Goal: Find specific page/section: Find specific page/section

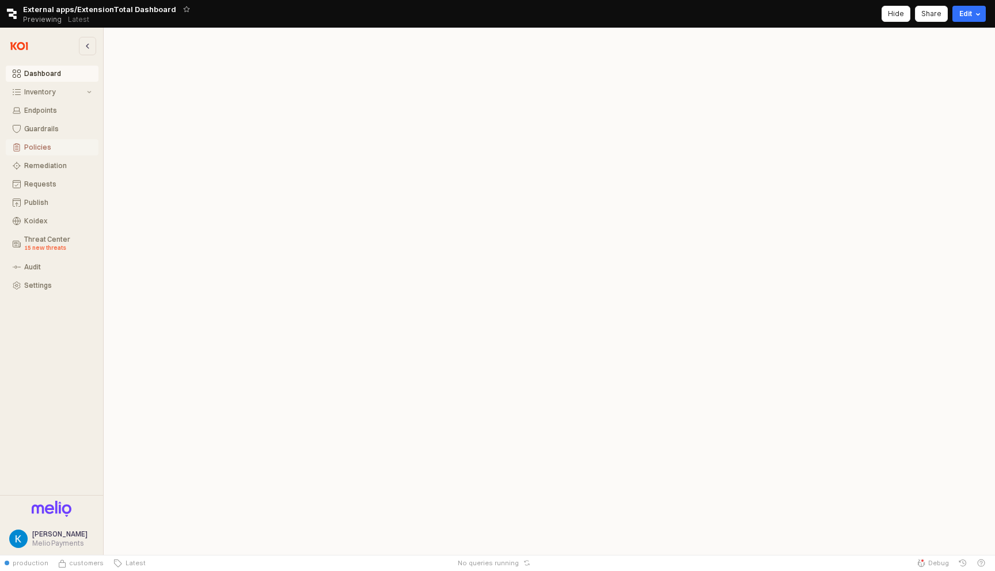
click at [48, 144] on div "Policies" at bounding box center [57, 147] width 67 height 8
click at [41, 152] on button "Policies" at bounding box center [52, 147] width 93 height 16
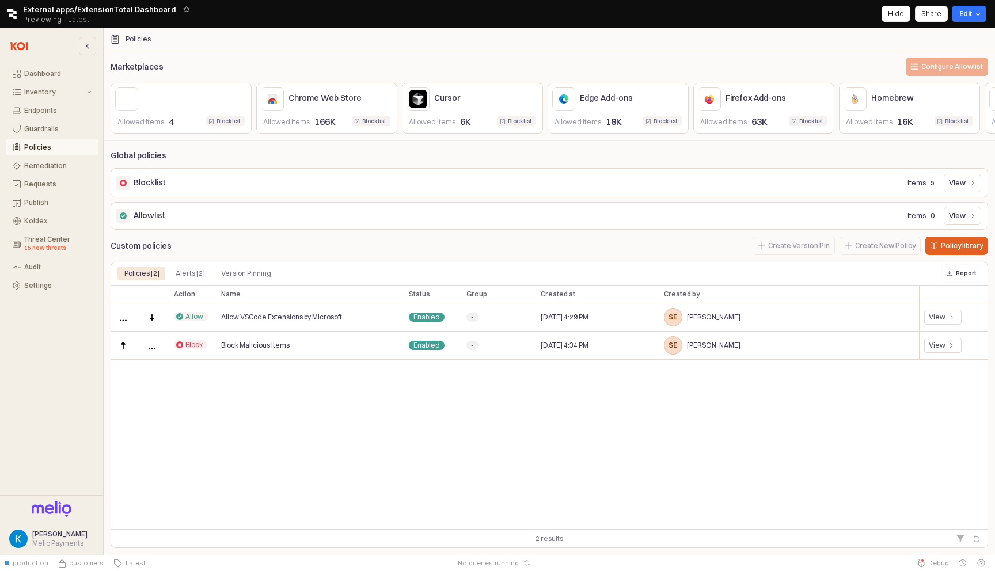
click at [129, 102] on div "App Frame" at bounding box center [127, 99] width 50 height 20
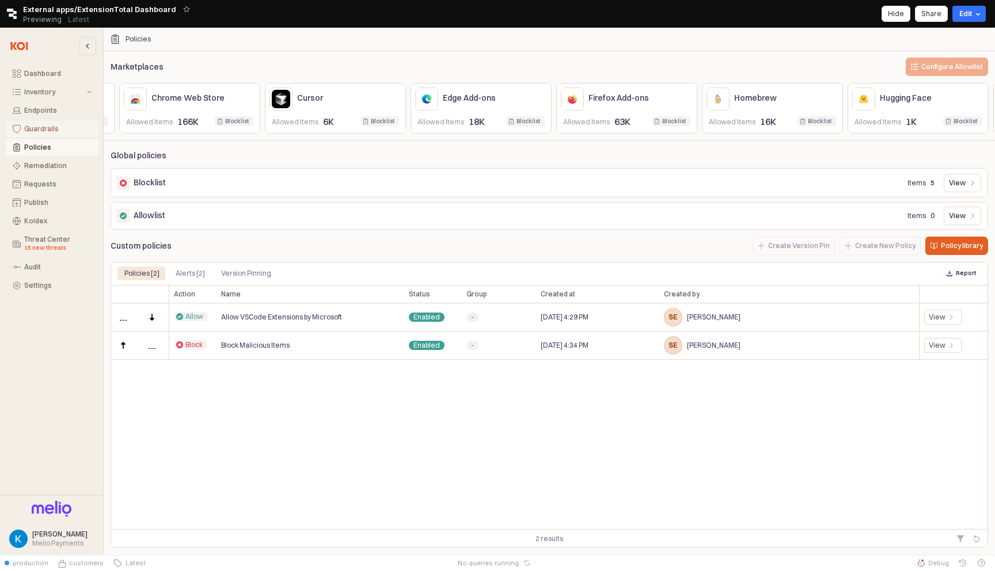
drag, startPoint x: 317, startPoint y: 133, endPoint x: 66, endPoint y: 132, distance: 251.2
click at [66, 132] on div "Dashboard Inventory Endpoints Guardrails Policies Remediation Requests Publish …" at bounding box center [497, 292] width 995 height 528
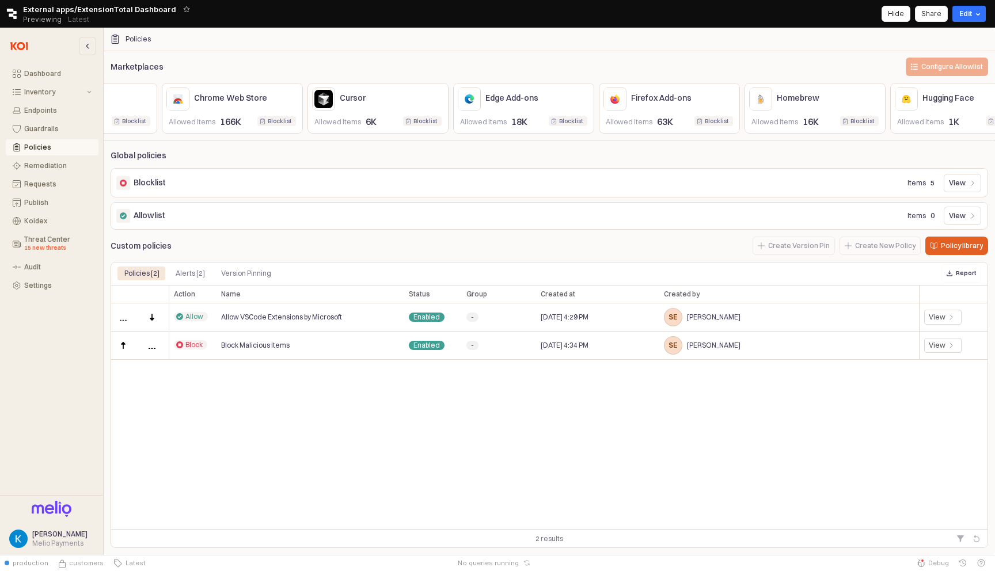
click at [277, 153] on div "Marketplaces Configure Allowlist Allowed Items 4 Blocklist Blocklist Chrome Web…" at bounding box center [550, 301] width 892 height 493
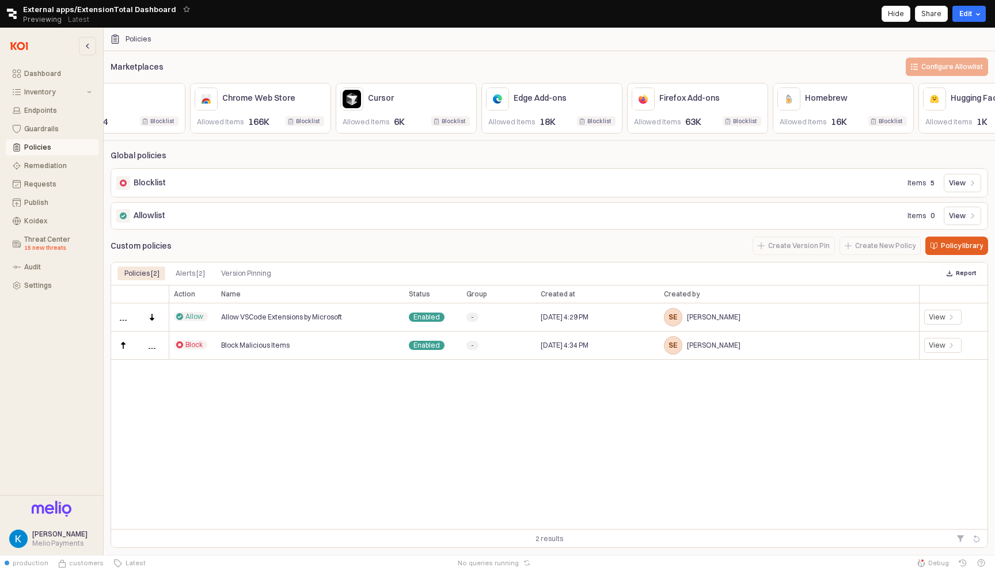
scroll to position [0, 0]
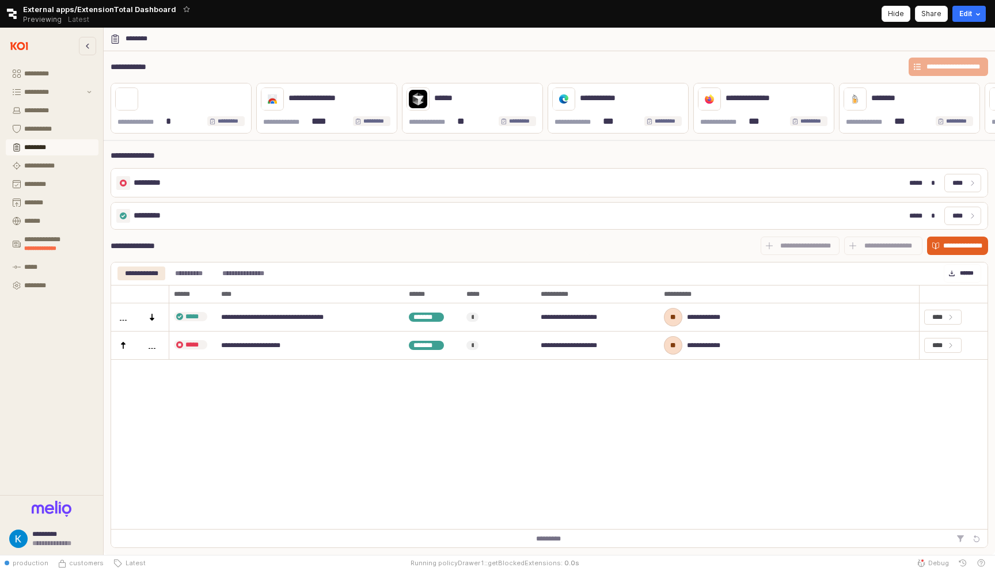
drag, startPoint x: 893, startPoint y: 19, endPoint x: 719, endPoint y: 173, distance: 232.6
click at [719, 173] on div "**********" at bounding box center [497, 277] width 995 height 555
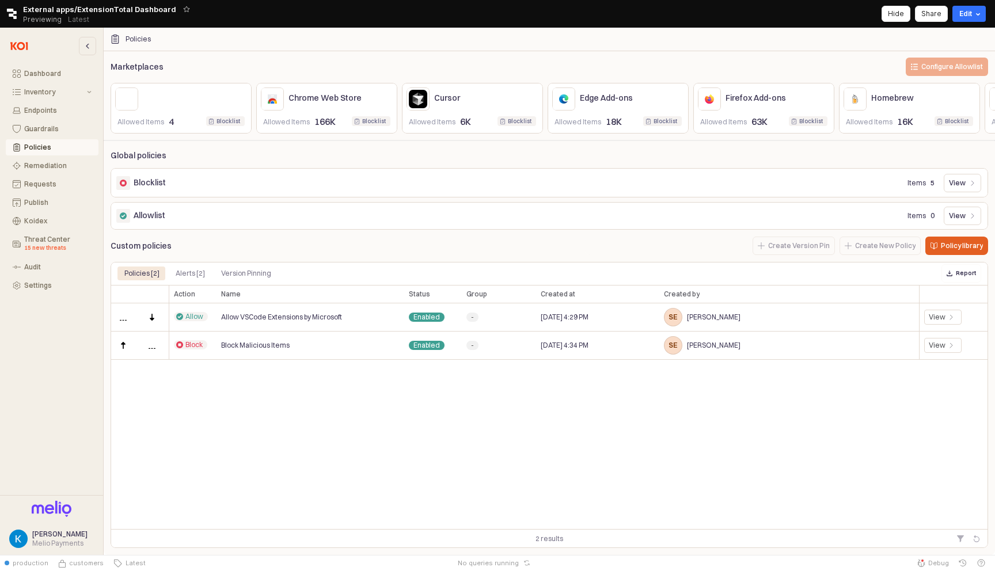
scroll to position [0, 17]
click at [639, 419] on div "Action Action Name Name Status Status Group Group Created at Created at Created…" at bounding box center [550, 407] width 878 height 244
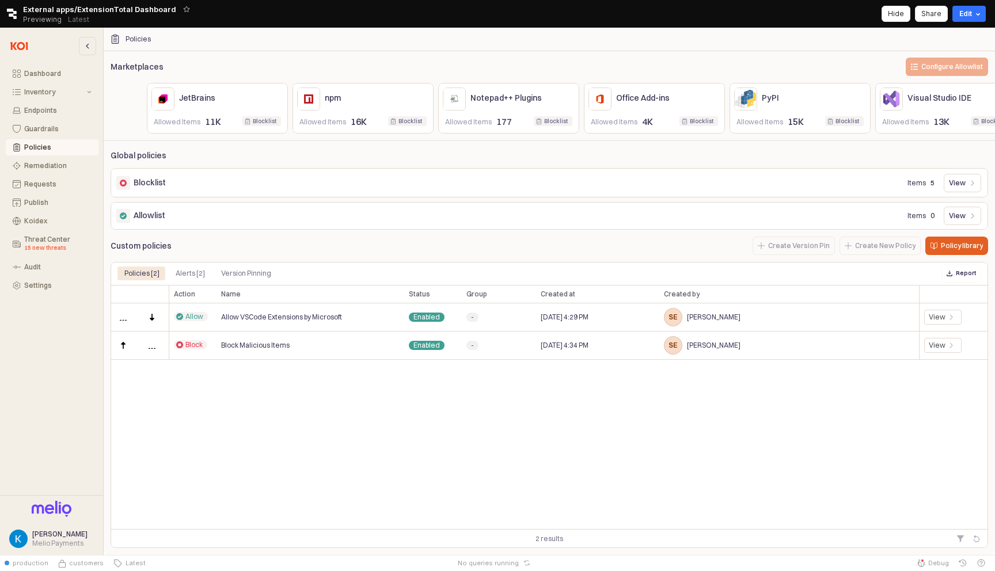
scroll to position [0, 1301]
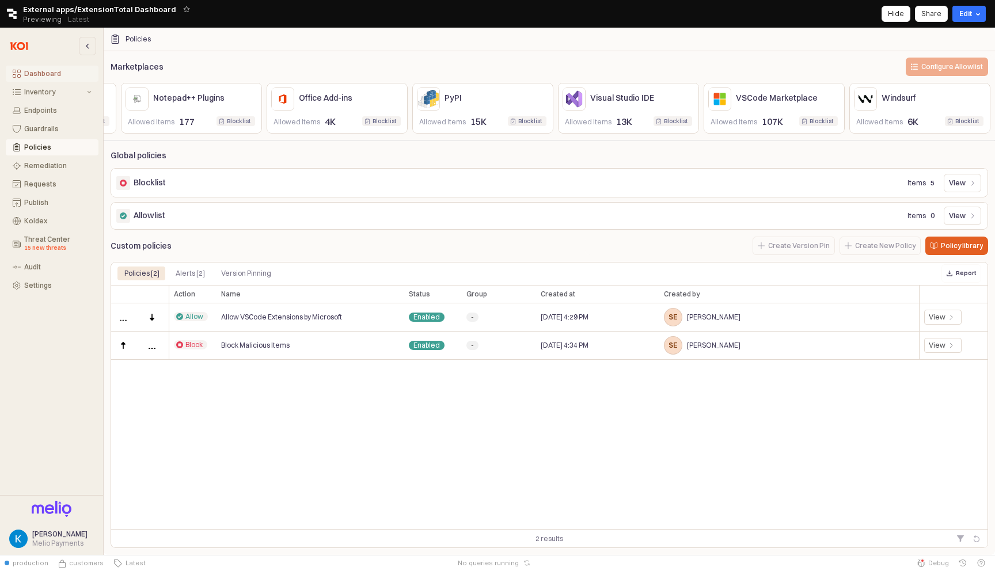
click at [40, 70] on div "Dashboard" at bounding box center [57, 74] width 67 height 8
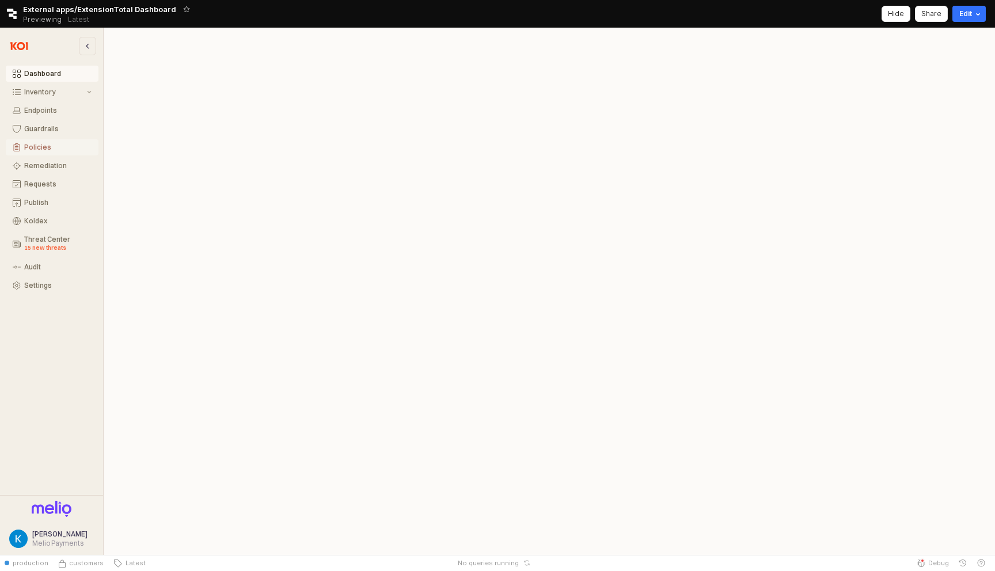
click at [55, 145] on div "Policies" at bounding box center [57, 147] width 67 height 8
